Goal: Register for event/course

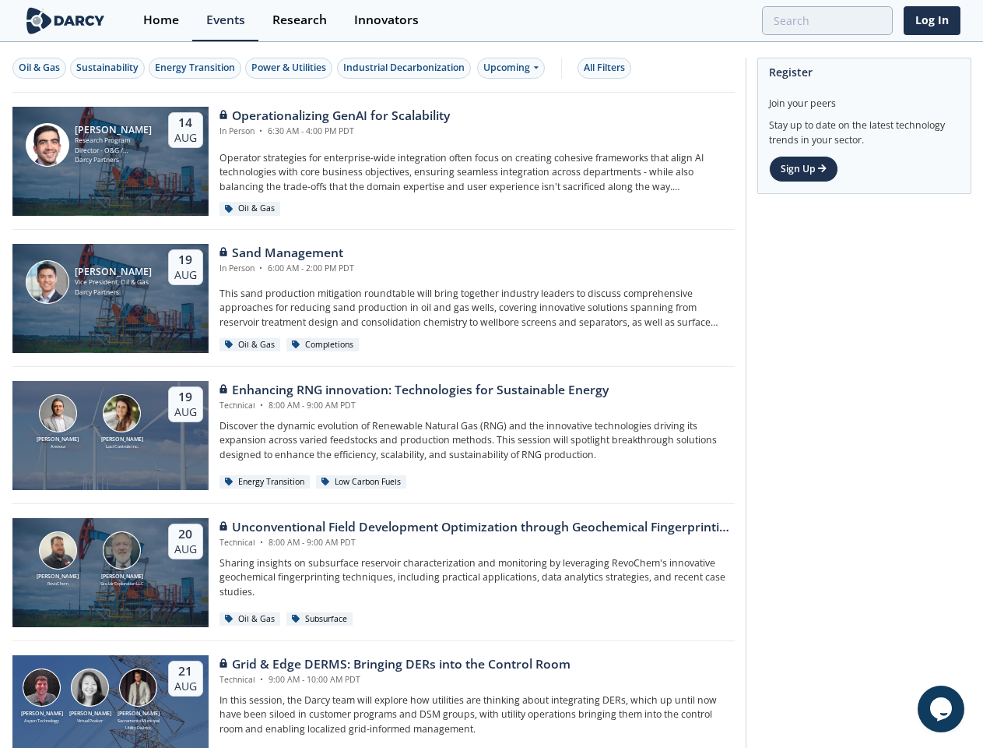
click at [491, 374] on div "[PERSON_NAME] [PERSON_NAME] Loci Controls Inc. [DATE] Enhancing RNG innovation:…" at bounding box center [373, 435] width 723 height 137
click at [40, 68] on div "Oil & Gas" at bounding box center [39, 68] width 41 height 14
click at [108, 68] on div "Sustainability" at bounding box center [107, 68] width 62 height 14
click at [196, 68] on div "Energy Transition" at bounding box center [195, 68] width 80 height 14
click at [291, 68] on div "Power & Utilities" at bounding box center [289, 68] width 75 height 14
